Goal: Check status: Check status

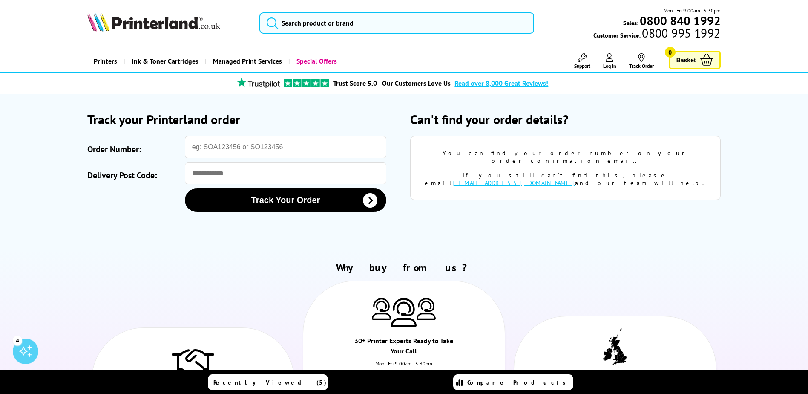
click at [610, 63] on span "Log In" at bounding box center [609, 66] width 13 height 6
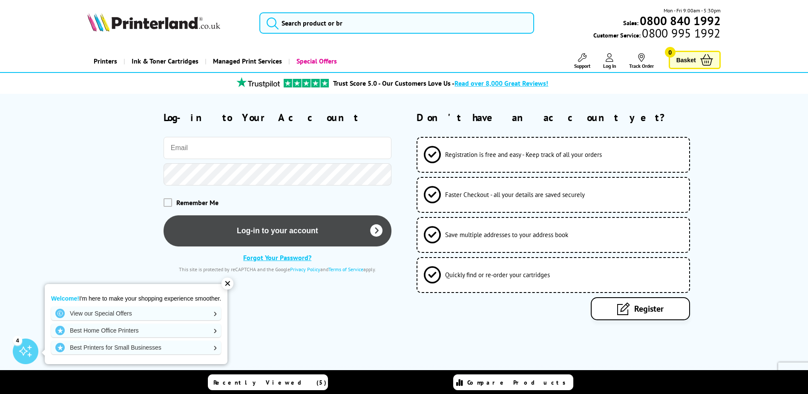
type input "[EMAIL_ADDRESS][DOMAIN_NAME]"
click at [283, 235] on button "Log-in to your account" at bounding box center [278, 230] width 228 height 31
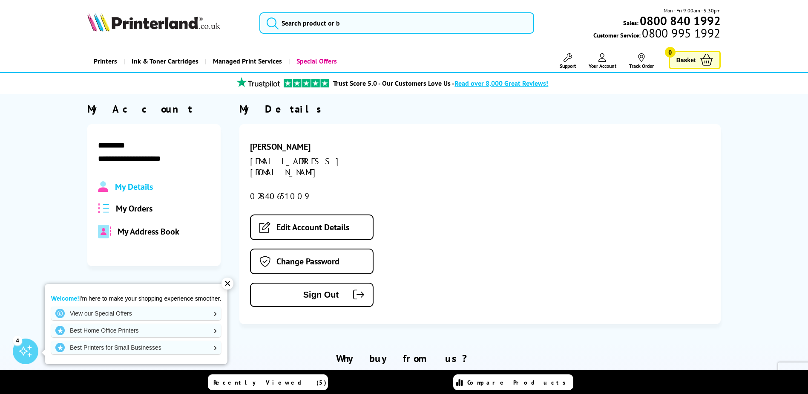
click at [136, 206] on span "My Orders" at bounding box center [134, 208] width 37 height 11
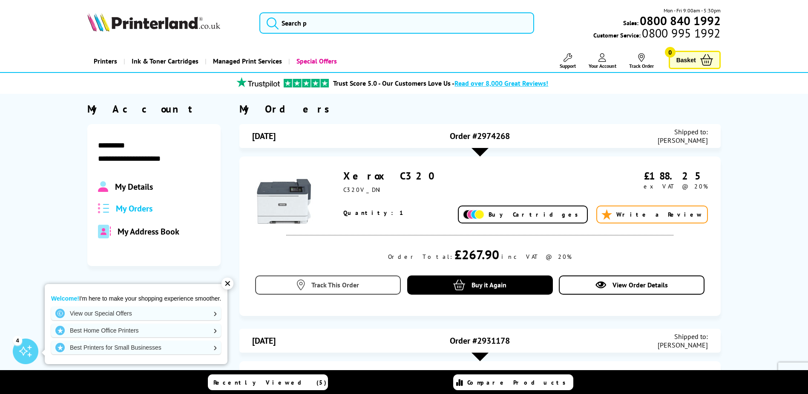
click at [346, 290] on link "Track This Order" at bounding box center [328, 284] width 146 height 19
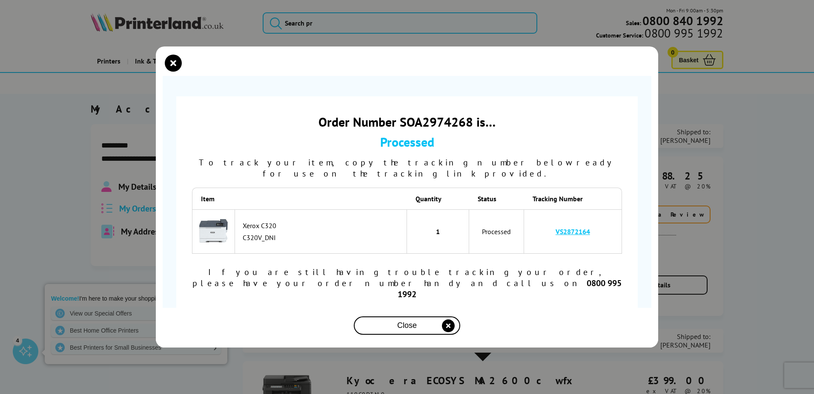
click at [579, 236] on link "VS2872164" at bounding box center [573, 231] width 35 height 9
drag, startPoint x: 607, startPoint y: 238, endPoint x: 557, endPoint y: 240, distance: 50.3
click at [557, 240] on td "VS2872164" at bounding box center [573, 231] width 98 height 45
copy link "VS2872164"
